Goal: Transaction & Acquisition: Purchase product/service

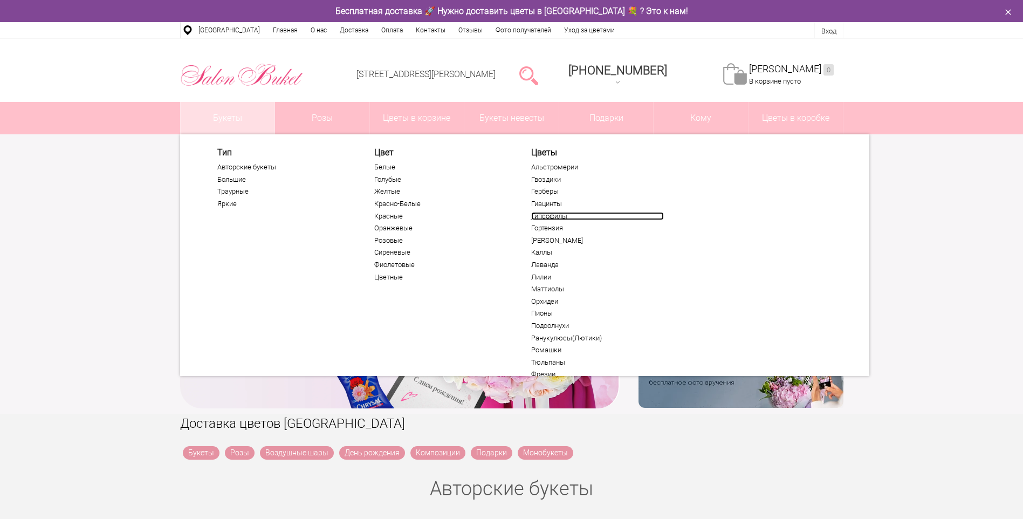
click at [550, 216] on link "Гипсофилы" at bounding box center [597, 216] width 133 height 9
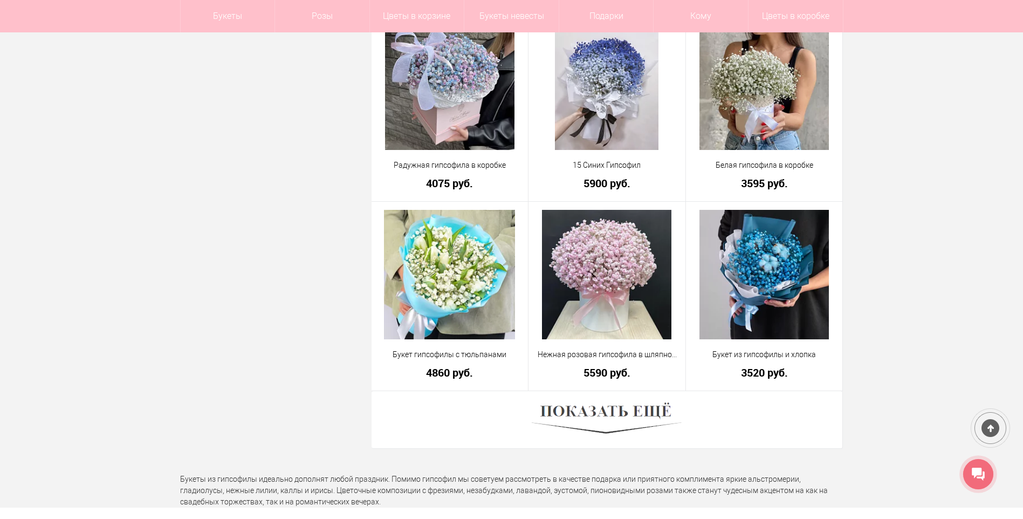
scroll to position [2912, 0]
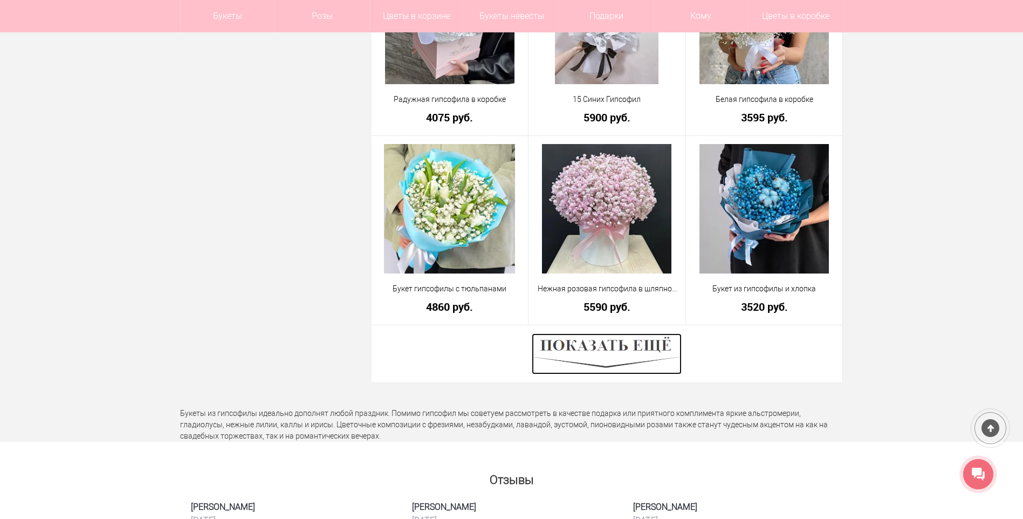
click at [582, 343] on img at bounding box center [607, 353] width 150 height 41
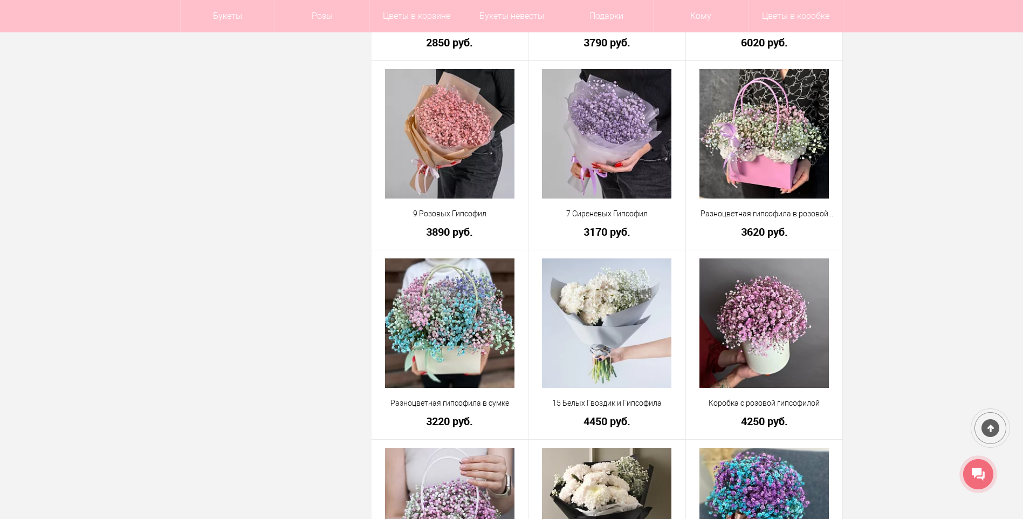
scroll to position [1348, 0]
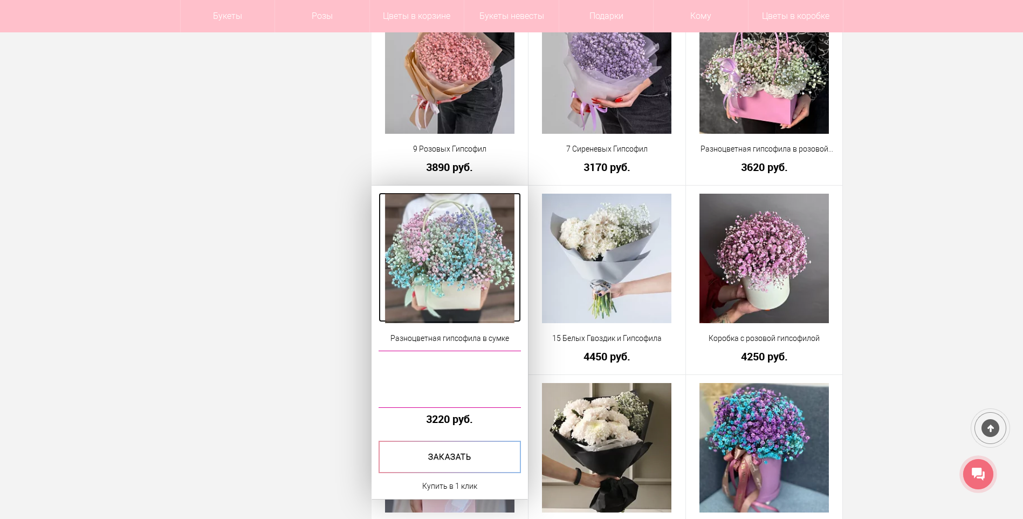
click at [462, 284] on img at bounding box center [449, 258] width 129 height 129
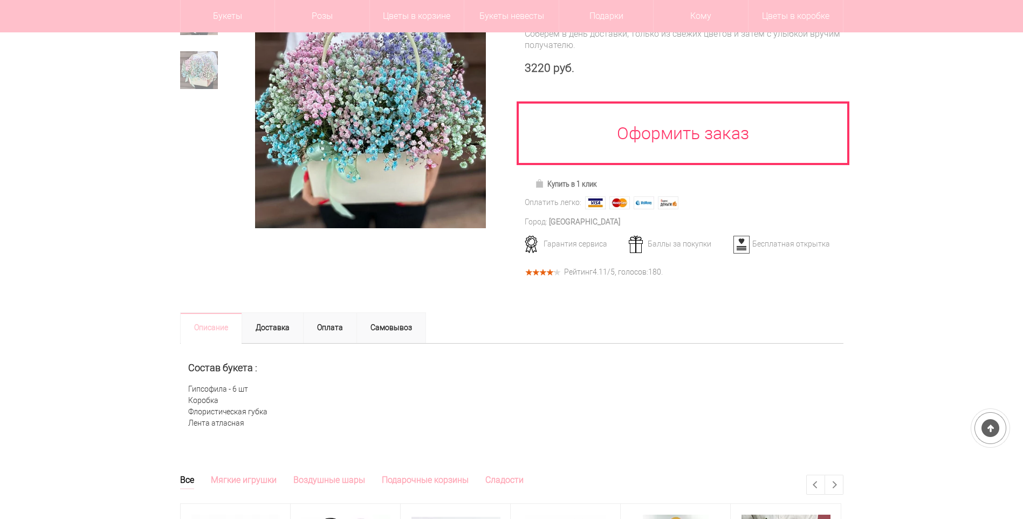
scroll to position [108, 0]
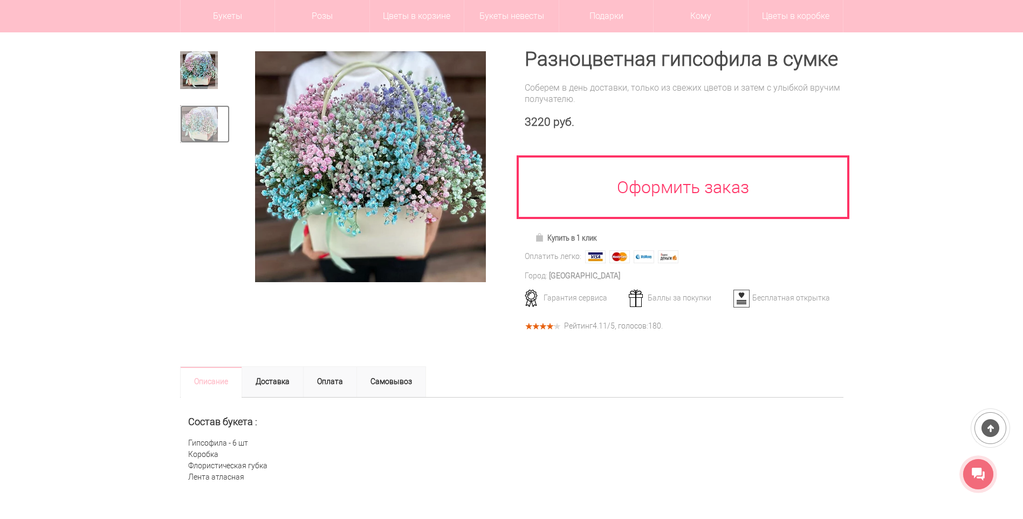
click at [192, 123] on img at bounding box center [199, 124] width 38 height 38
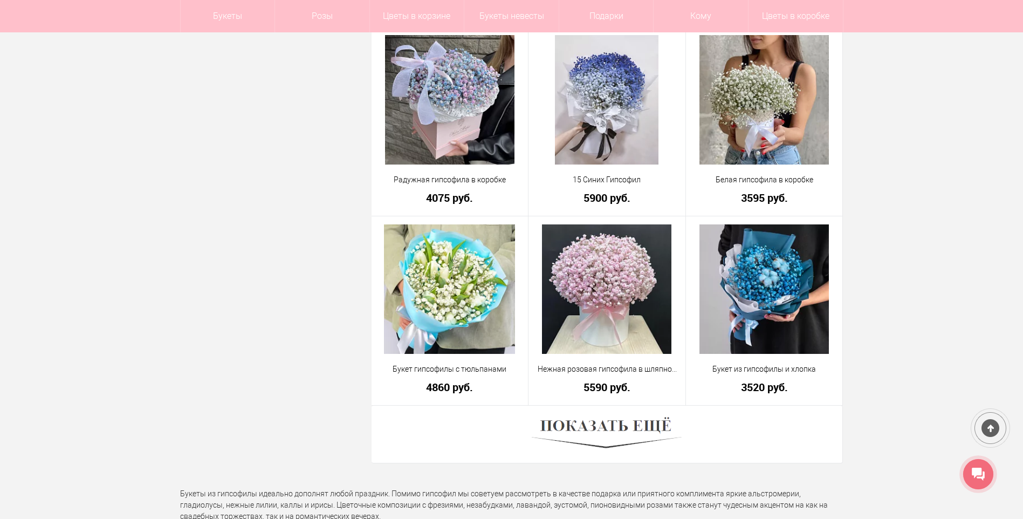
scroll to position [2858, 0]
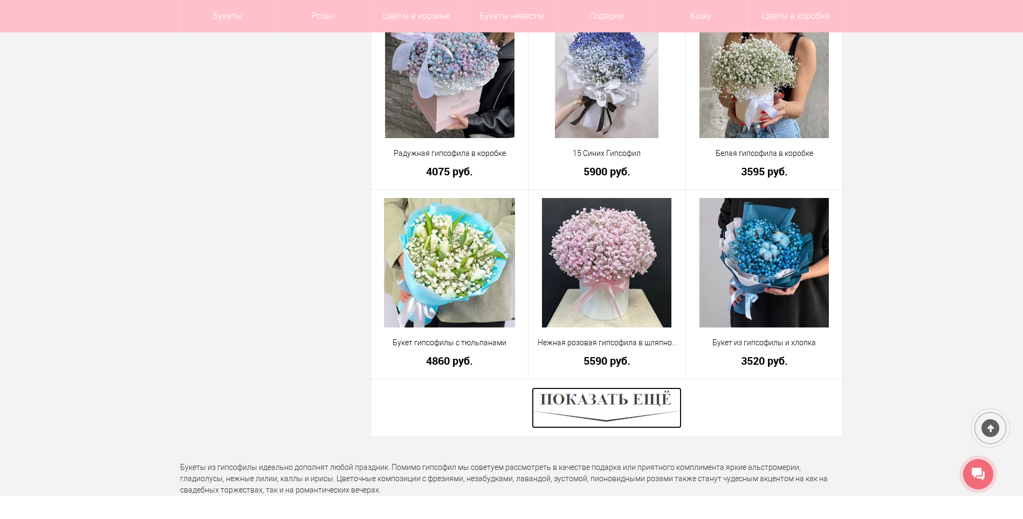
click at [662, 401] on img at bounding box center [607, 407] width 150 height 41
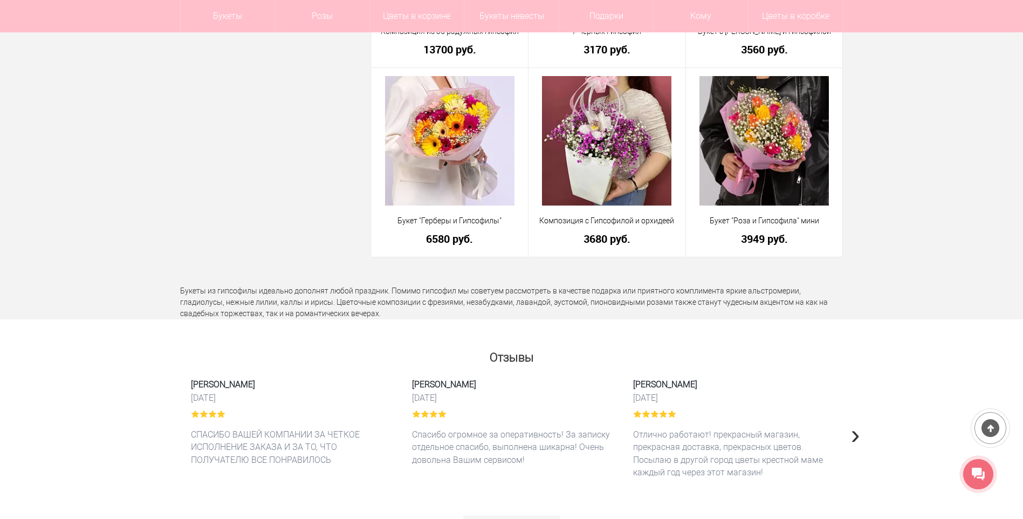
scroll to position [5823, 0]
